Goal: Navigation & Orientation: Find specific page/section

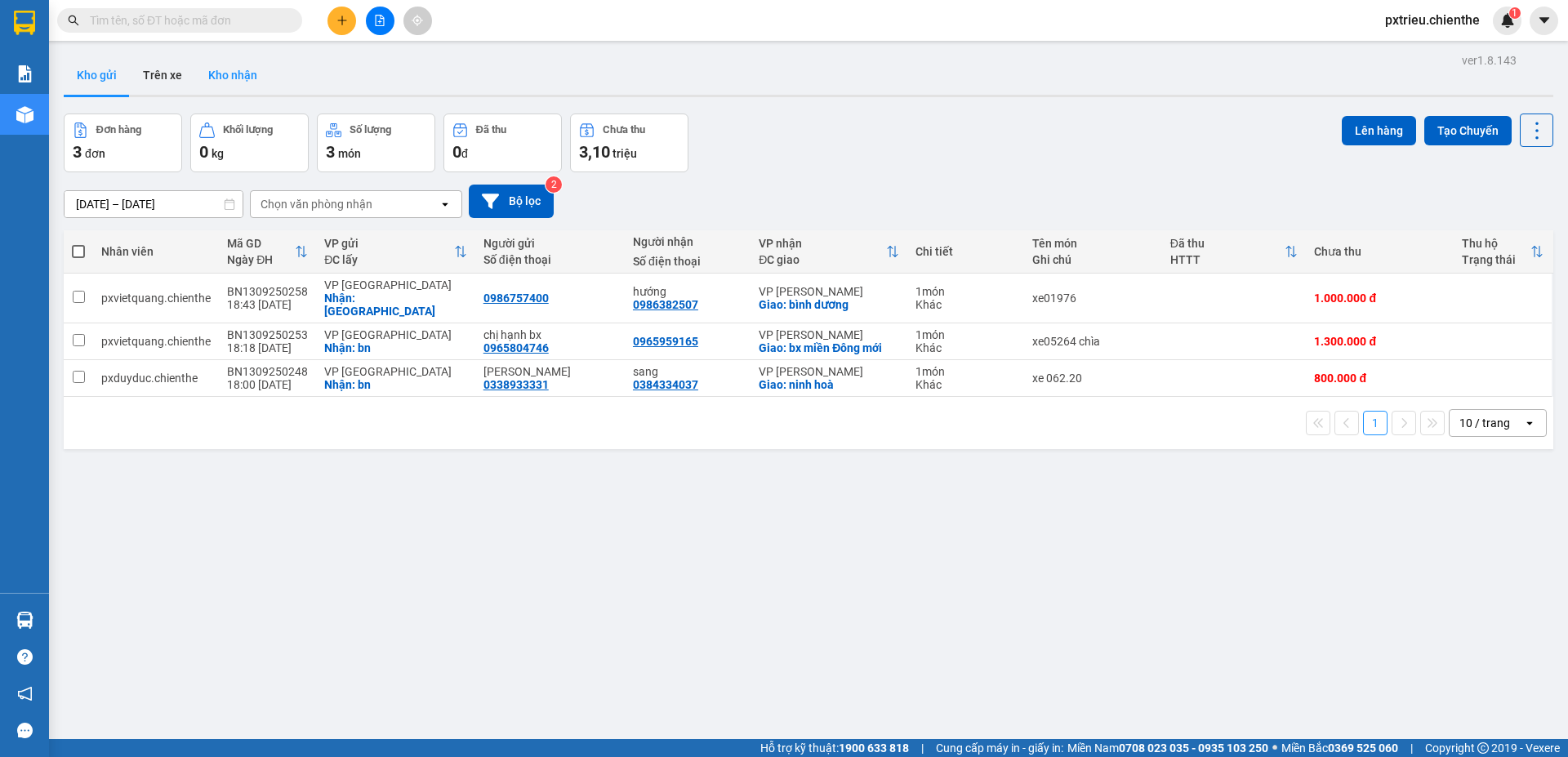
click at [240, 82] on button "Kho nhận" at bounding box center [232, 75] width 75 height 39
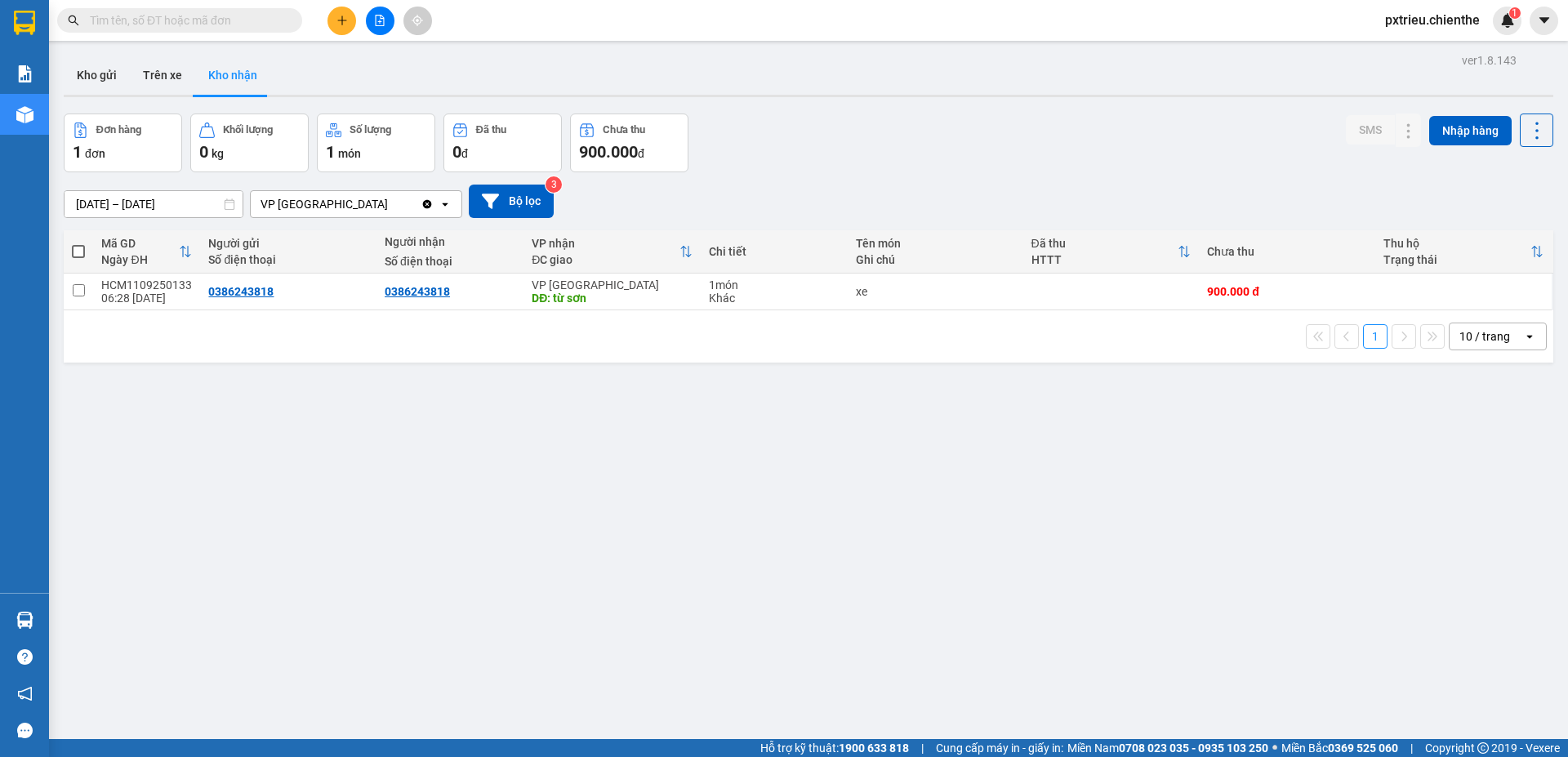
click at [229, 70] on button "Kho nhận" at bounding box center [232, 75] width 75 height 39
click at [158, 73] on button "Trên xe" at bounding box center [162, 75] width 65 height 39
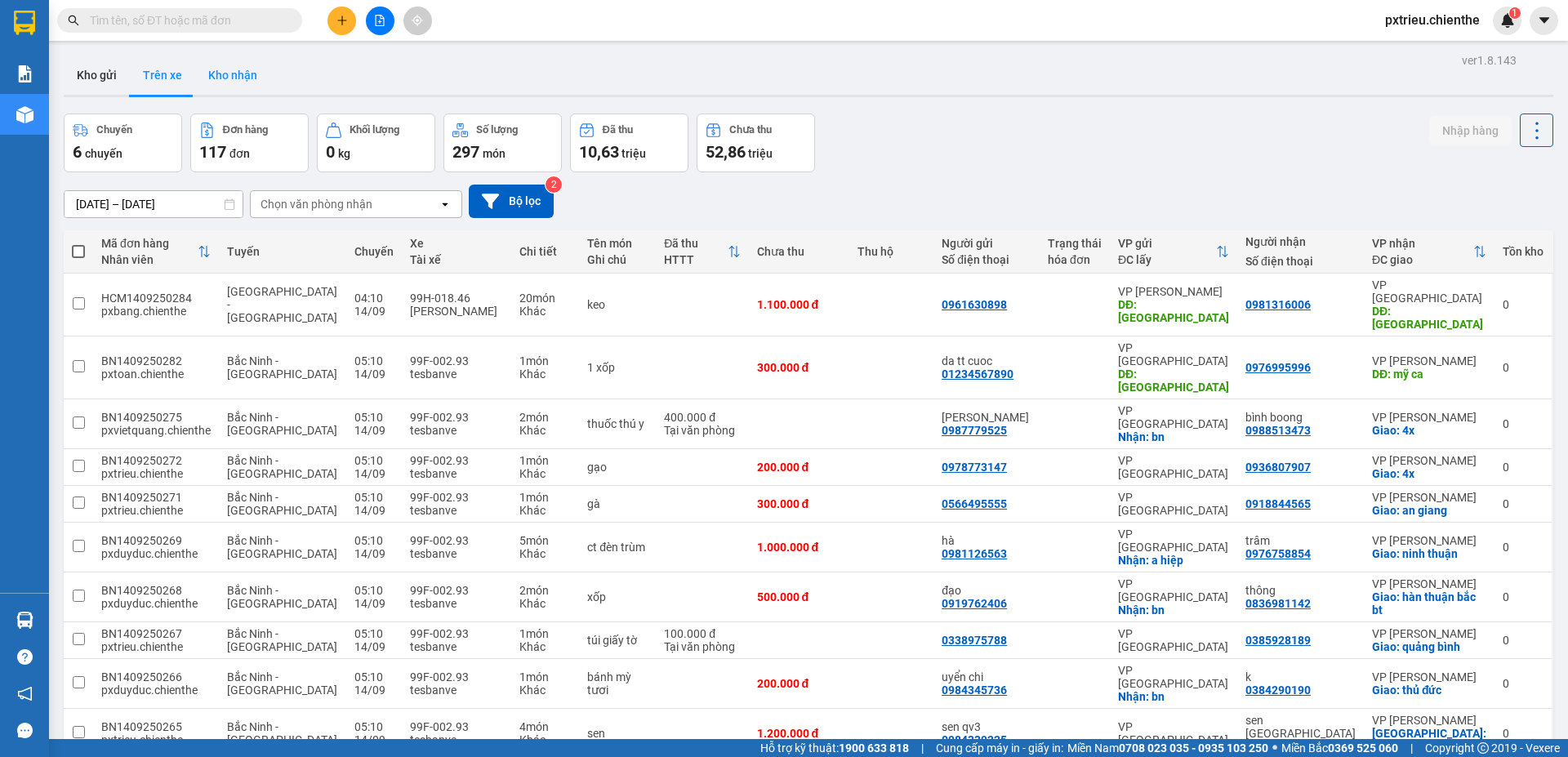
click at [241, 79] on button "Kho nhận" at bounding box center [232, 75] width 75 height 39
